Goal: Task Accomplishment & Management: Use online tool/utility

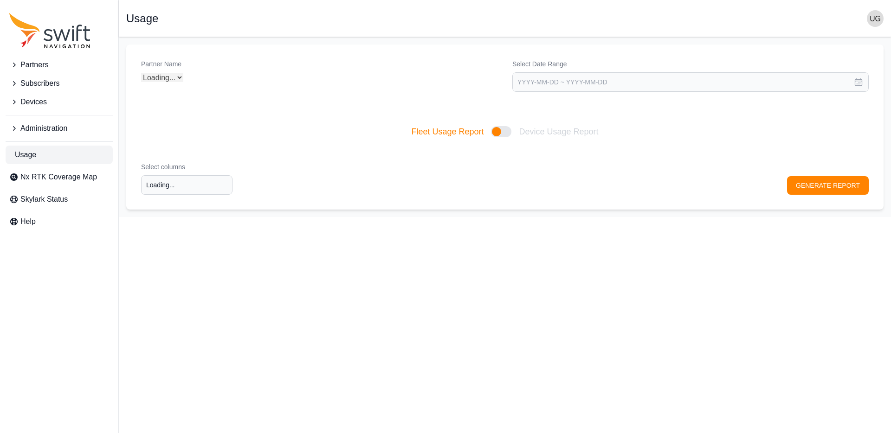
type input "Select columns"
select select "9a00420b-00be-4e42-9d4a-faf05b1297a8"
click at [876, 21] on img "button" at bounding box center [875, 18] width 17 height 17
click at [819, 94] on link "Sign out" at bounding box center [839, 95] width 104 height 17
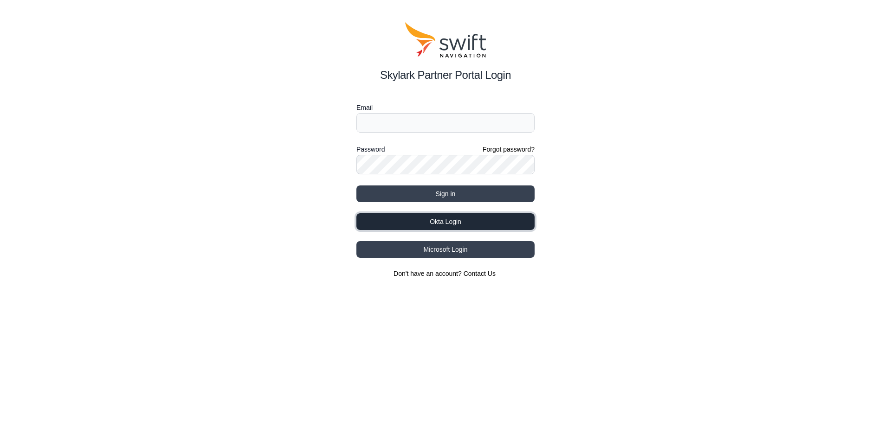
click at [444, 223] on button "Okta Login" at bounding box center [445, 221] width 178 height 17
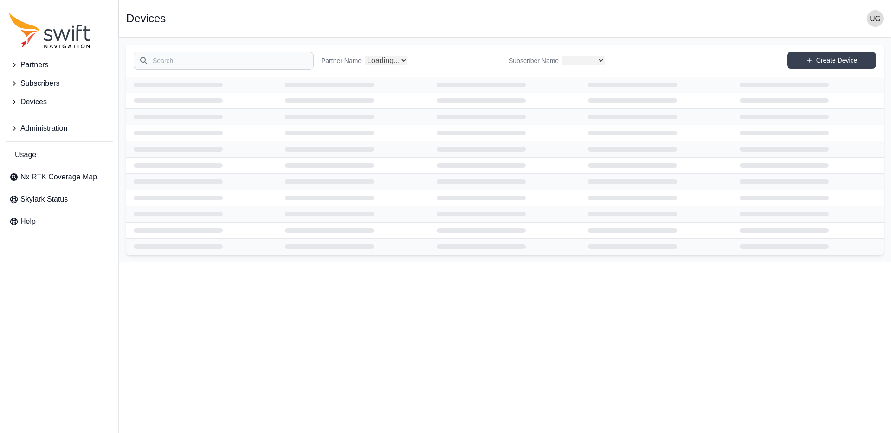
select select
select select "Partner Name"
click at [21, 154] on span "Usage" at bounding box center [25, 154] width 21 height 11
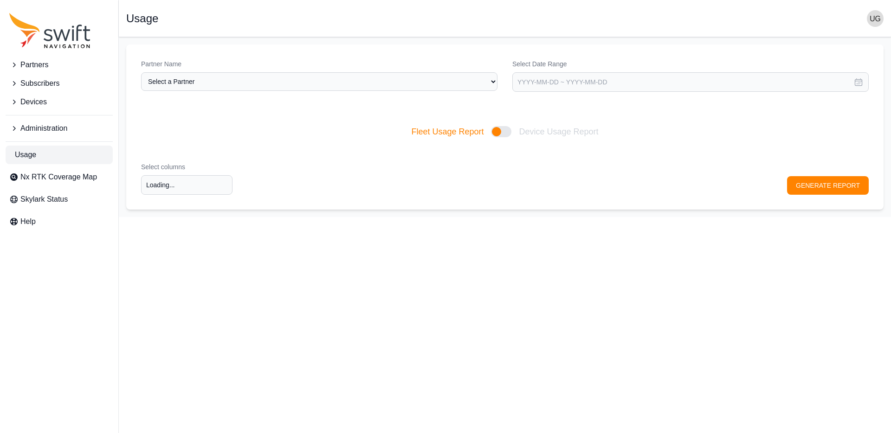
type input "Select columns"
click at [236, 83] on select "Select a Partner AlpsAlpine Asensing Bad Elf Bench Mark Equipment & Supplies In…" at bounding box center [319, 81] width 356 height 19
click at [141, 72] on select "Select a Partner AlpsAlpine Asensing Bad Elf Bench Mark Equipment & Supplies In…" at bounding box center [319, 81] width 356 height 19
select select "9a00420b-00be-4e42-9d4a-faf05b1297a8"
click at [562, 80] on input "text" at bounding box center [690, 81] width 356 height 19
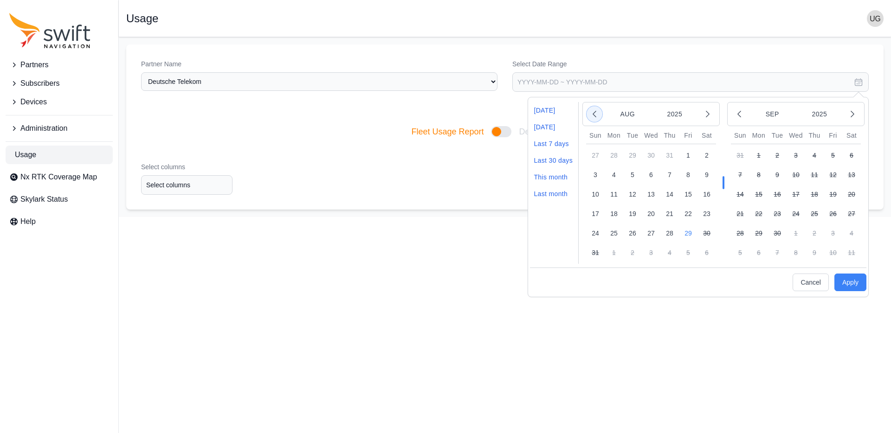
click at [596, 113] on icon "button" at bounding box center [594, 113] width 9 height 9
click at [636, 155] on button "1" at bounding box center [632, 155] width 19 height 19
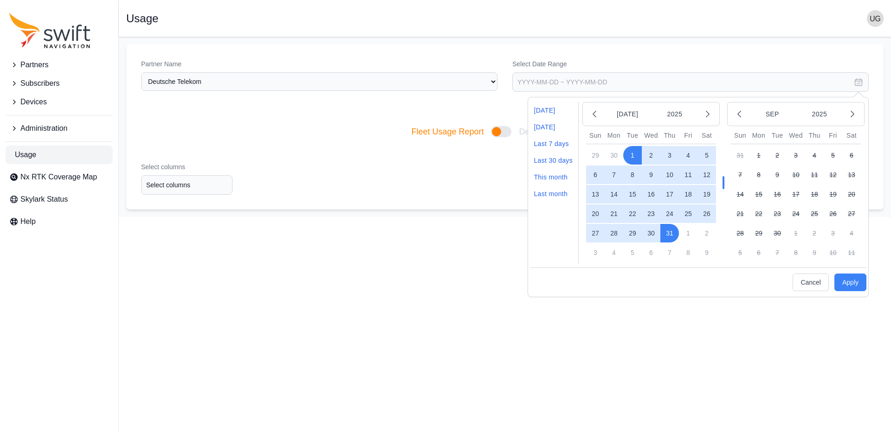
click at [672, 234] on button "31" at bounding box center [669, 233] width 19 height 19
click at [850, 282] on button "Apply" at bounding box center [850, 283] width 32 height 18
type input "[DATE] ~ [DATE]"
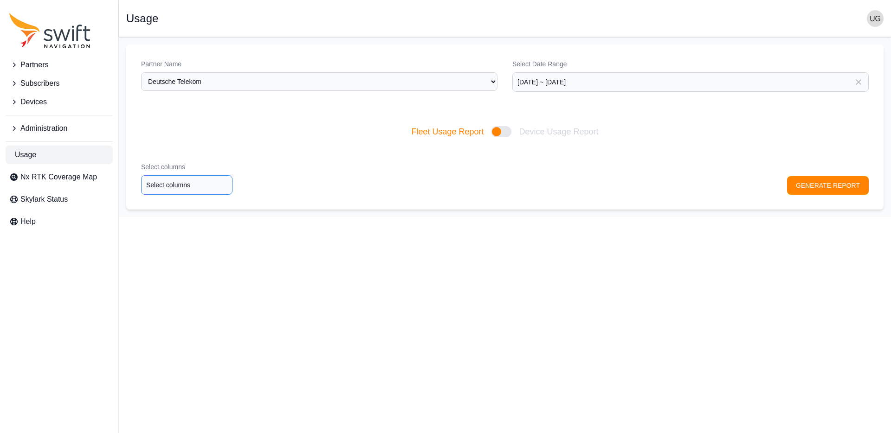
click at [177, 186] on input "Select columns" at bounding box center [186, 184] width 91 height 19
click at [174, 199] on div "Org ID" at bounding box center [180, 203] width 96 height 16
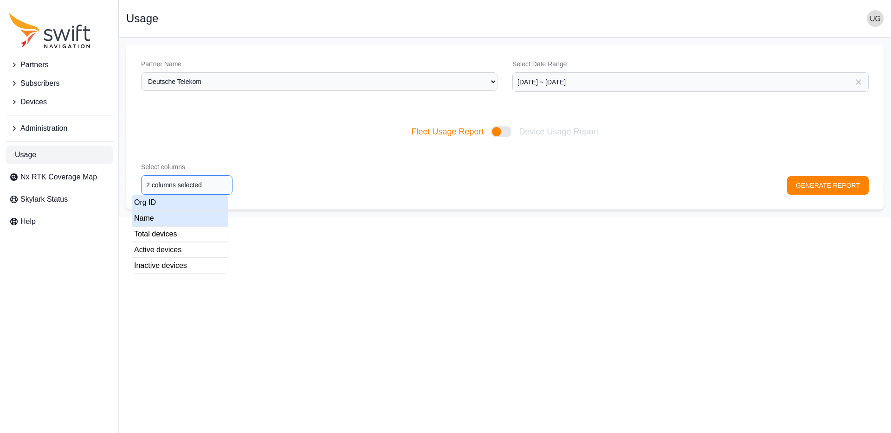
click at [173, 216] on div "Name" at bounding box center [180, 219] width 96 height 16
click at [183, 235] on div "Total devices" at bounding box center [180, 234] width 96 height 16
drag, startPoint x: 186, startPoint y: 249, endPoint x: 194, endPoint y: 259, distance: 12.6
click at [188, 250] on div "Active devices" at bounding box center [180, 250] width 96 height 16
type input "5 columns selected"
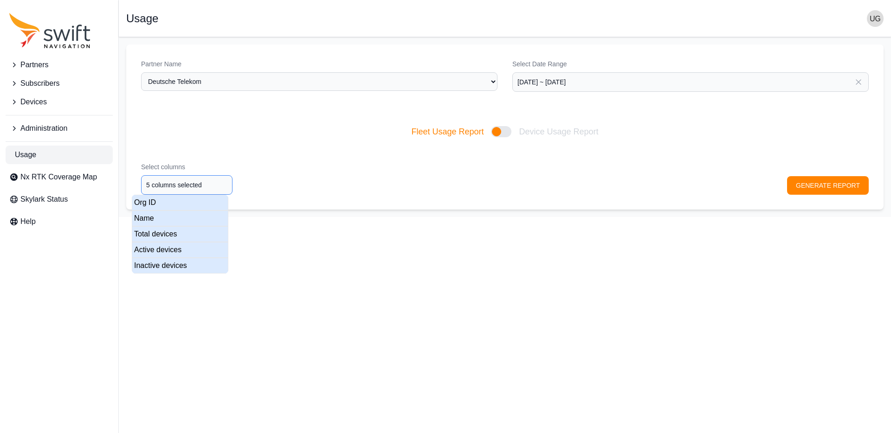
click at [195, 264] on div "Inactive devices" at bounding box center [180, 266] width 96 height 16
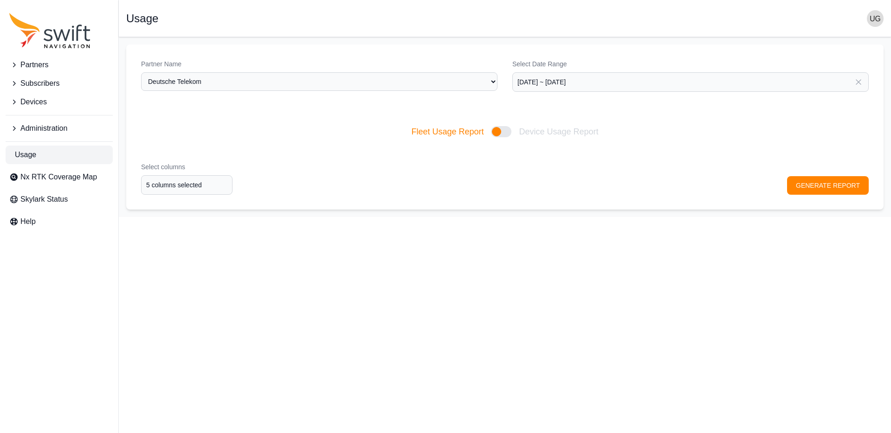
click at [818, 185] on div "Select columns 5 columns selected GENERATE REPORT" at bounding box center [504, 179] width 757 height 62
click at [817, 186] on button "GENERATE REPORT" at bounding box center [828, 185] width 82 height 19
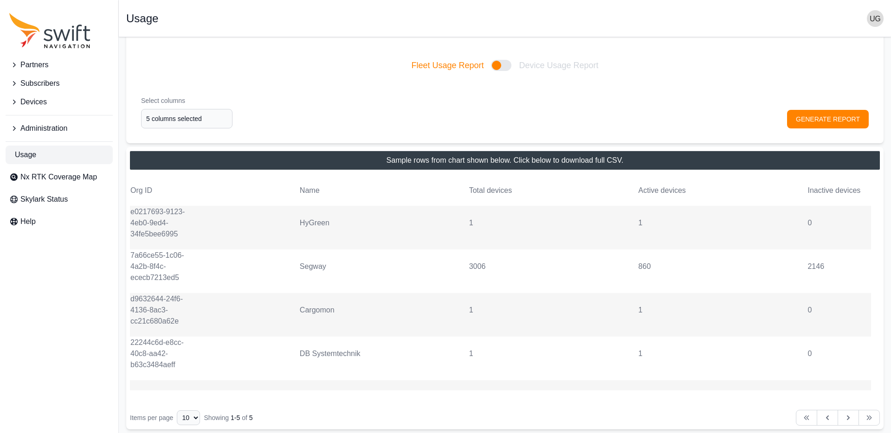
scroll to position [122, 0]
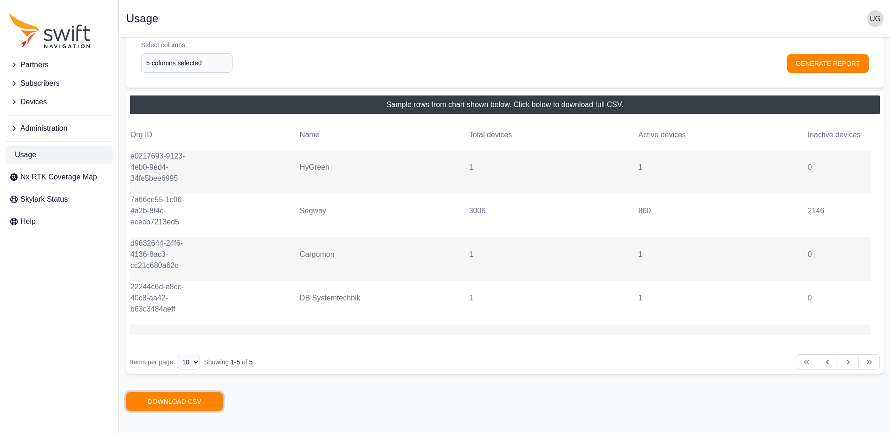
click at [183, 400] on link "DOWNLOAD CSV" at bounding box center [174, 401] width 96 height 19
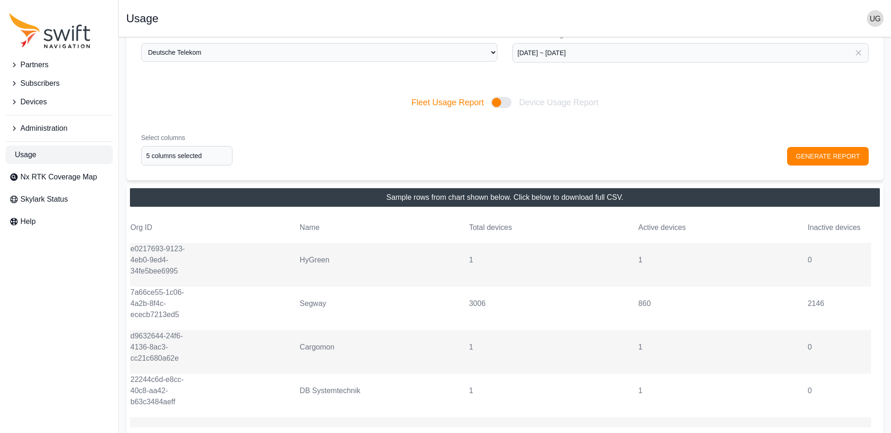
scroll to position [0, 0]
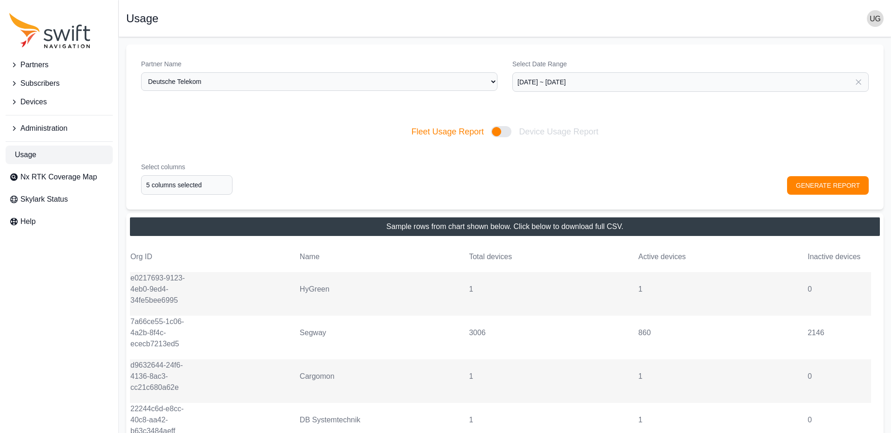
click at [497, 132] on div at bounding box center [501, 131] width 20 height 11
click at [411, 132] on input "Fleet Usage Report Device Usage Report" at bounding box center [411, 132] width 0 height 0
checkbox input "true"
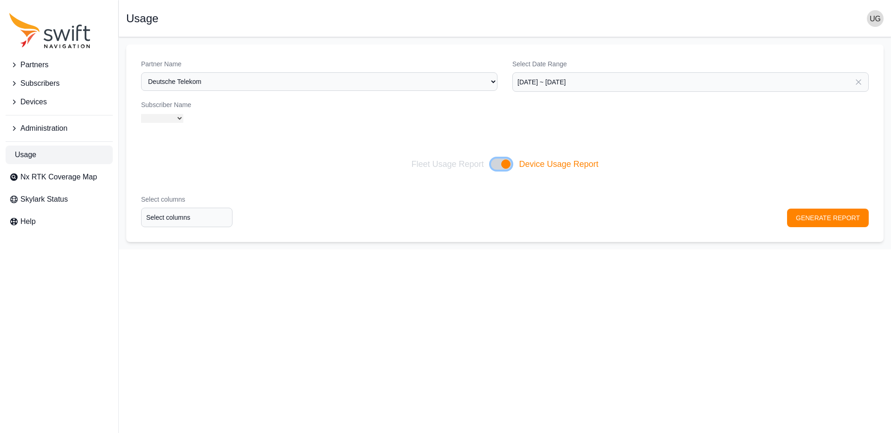
select select "all"
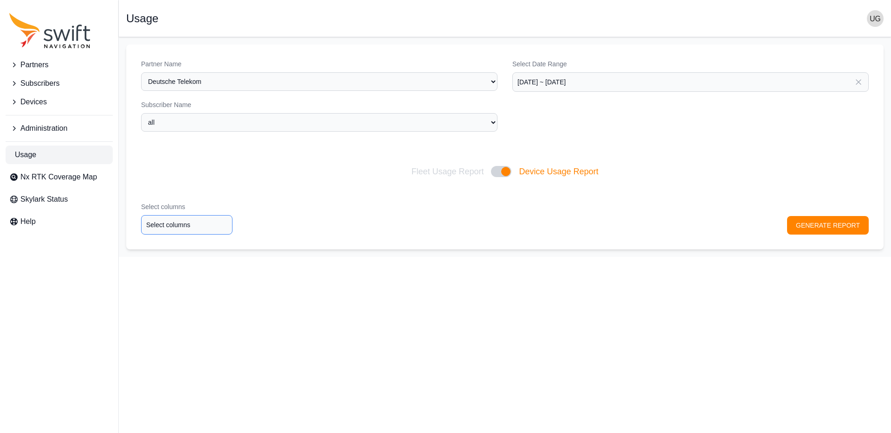
click at [180, 229] on input "Select columns" at bounding box center [186, 224] width 91 height 19
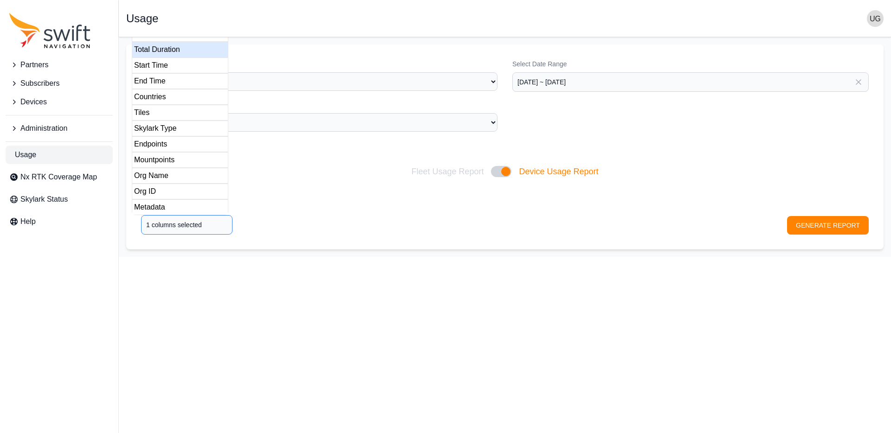
click at [179, 48] on div "Total Duration" at bounding box center [180, 50] width 96 height 16
click at [174, 65] on div "Start Time" at bounding box center [180, 66] width 96 height 16
click at [238, 205] on div "Select columns 2 columns selected GENERATE REPORT" at bounding box center [504, 218] width 757 height 62
click at [186, 226] on input "2 columns selected" at bounding box center [186, 224] width 91 height 19
click at [187, 225] on input "2 columns selected" at bounding box center [186, 224] width 91 height 19
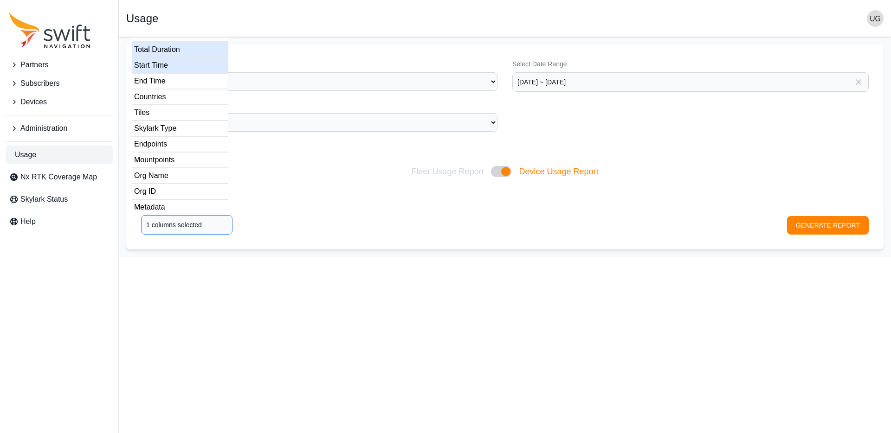
drag, startPoint x: 155, startPoint y: 69, endPoint x: 156, endPoint y: 56, distance: 13.0
click at [155, 66] on div "Start Time" at bounding box center [180, 66] width 96 height 16
click at [156, 51] on div "Total Duration" at bounding box center [180, 50] width 96 height 16
click at [172, 49] on div "Total Duration" at bounding box center [180, 50] width 96 height 16
drag, startPoint x: 172, startPoint y: 81, endPoint x: 173, endPoint y: 85, distance: 4.7
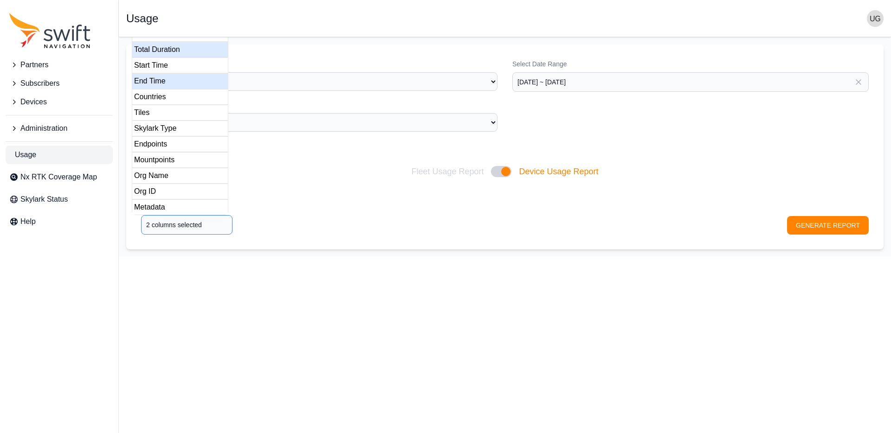
click at [172, 81] on div "End Time" at bounding box center [180, 81] width 96 height 16
click at [179, 66] on div "Start Time" at bounding box center [180, 66] width 96 height 16
click at [173, 101] on div "Countries" at bounding box center [180, 97] width 96 height 16
click at [171, 110] on div "Tiles" at bounding box center [180, 113] width 96 height 16
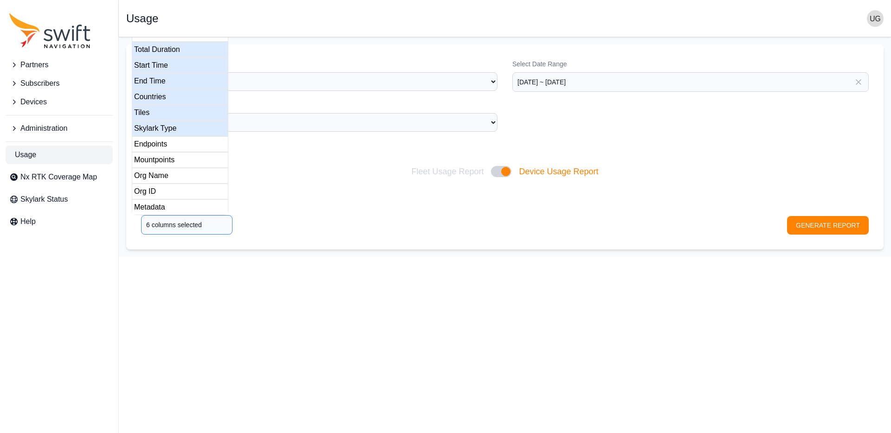
drag, startPoint x: 167, startPoint y: 126, endPoint x: 168, endPoint y: 133, distance: 7.1
click at [167, 126] on div "Skylark Type" at bounding box center [180, 129] width 96 height 16
drag, startPoint x: 167, startPoint y: 142, endPoint x: 169, endPoint y: 147, distance: 5.0
click at [167, 142] on div "Endpoints" at bounding box center [180, 144] width 96 height 16
click at [169, 163] on div "Mountpoints" at bounding box center [180, 160] width 96 height 16
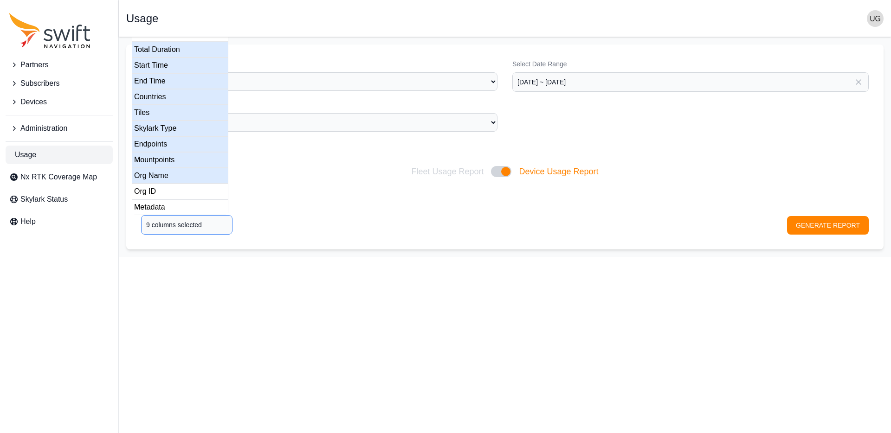
click at [174, 177] on div "Org Name" at bounding box center [180, 176] width 96 height 16
drag, startPoint x: 177, startPoint y: 189, endPoint x: 179, endPoint y: 198, distance: 9.0
click at [178, 190] on div "Org ID" at bounding box center [180, 192] width 96 height 16
type input "11 columns selected"
click at [187, 205] on div "Metadata" at bounding box center [180, 207] width 96 height 16
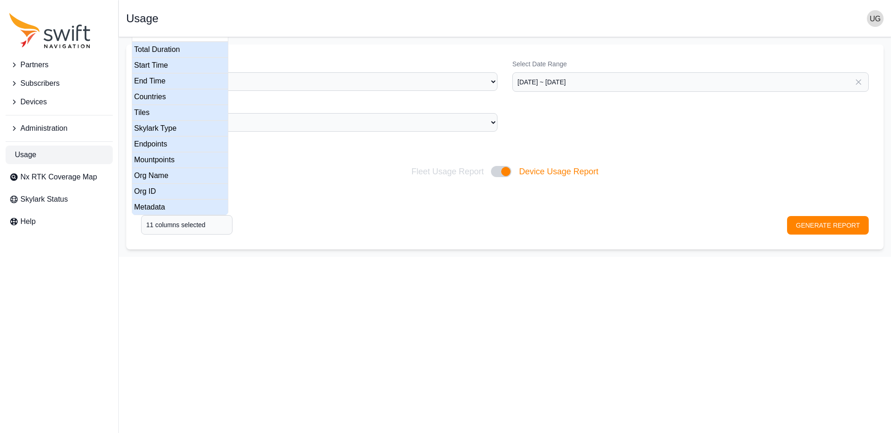
click at [298, 203] on div "Select columns 11 columns selected GENERATE REPORT" at bounding box center [504, 218] width 757 height 62
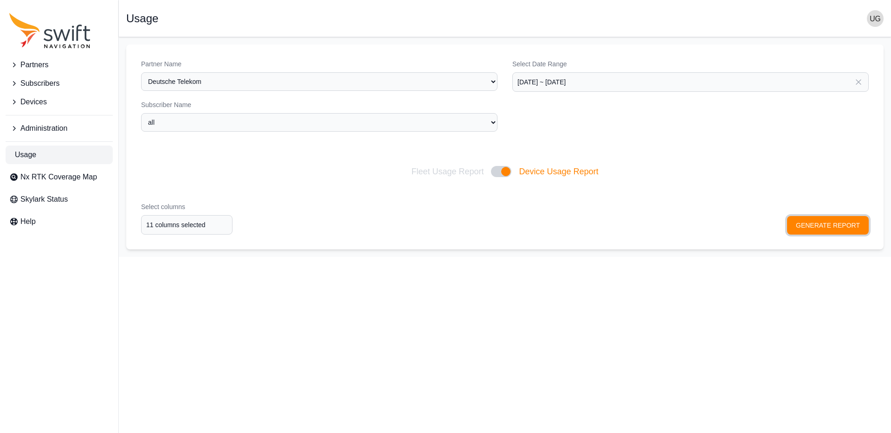
click at [819, 221] on button "GENERATE REPORT" at bounding box center [828, 225] width 82 height 19
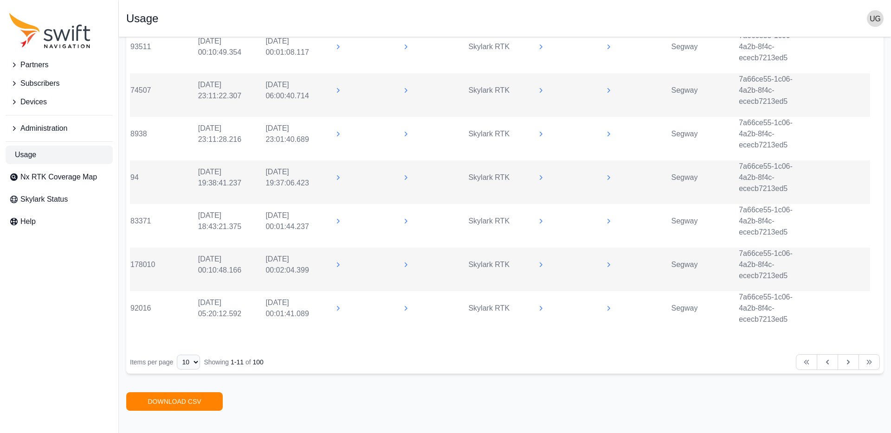
scroll to position [411, 0]
click at [199, 405] on link "DOWNLOAD CSV" at bounding box center [174, 404] width 96 height 19
